Goal: Navigation & Orientation: Find specific page/section

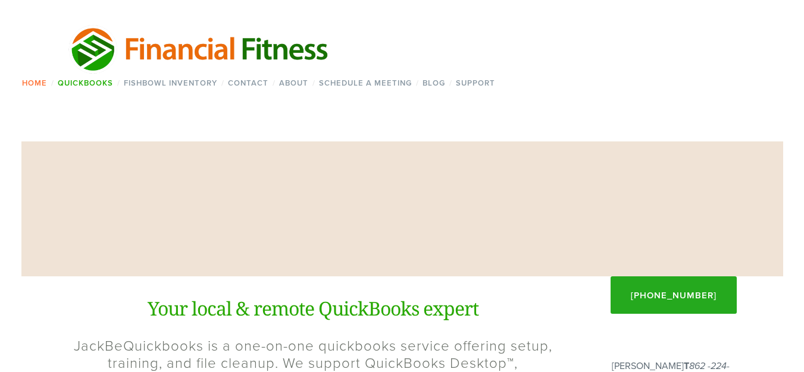
click at [28, 80] on link "Home" at bounding box center [34, 82] width 33 height 17
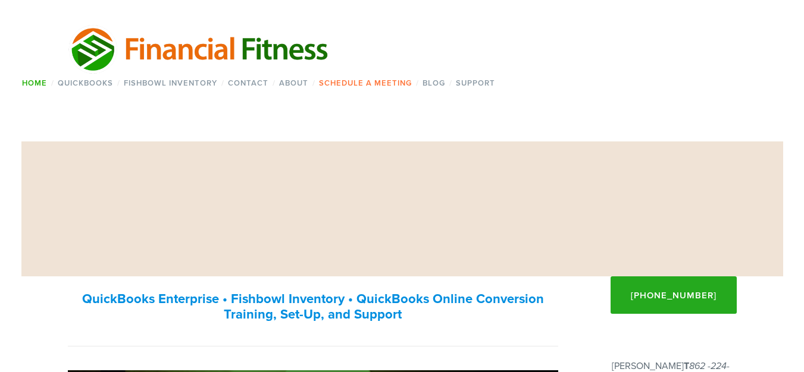
click at [376, 85] on link "Schedule a Meeting" at bounding box center [365, 82] width 101 height 17
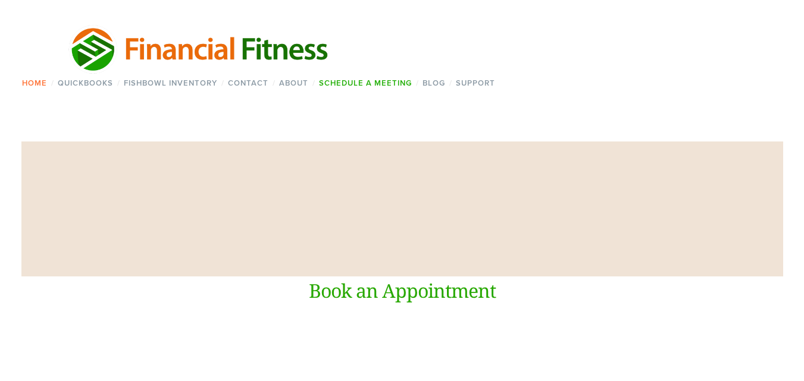
click at [27, 81] on link "Home" at bounding box center [34, 82] width 33 height 17
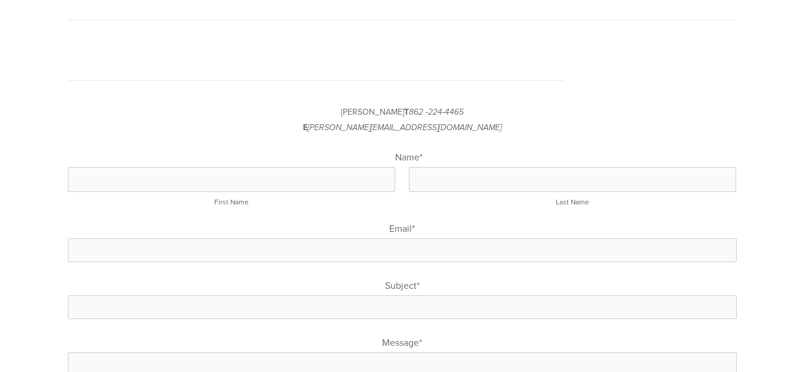
scroll to position [1356, 0]
